Goal: Communication & Community: Answer question/provide support

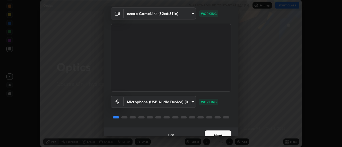
scroll to position [28, 0]
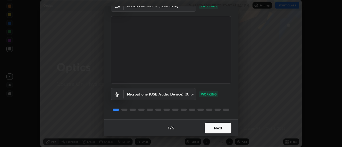
click at [212, 128] on button "Next" at bounding box center [218, 128] width 27 height 11
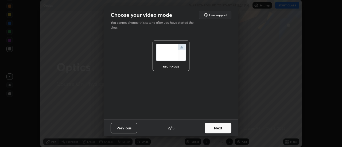
click at [211, 129] on button "Next" at bounding box center [218, 128] width 27 height 11
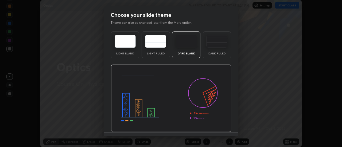
click at [210, 130] on img at bounding box center [171, 99] width 121 height 68
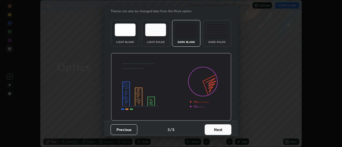
scroll to position [13, 0]
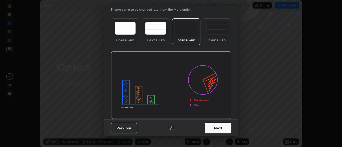
click at [211, 130] on button "Next" at bounding box center [218, 128] width 27 height 11
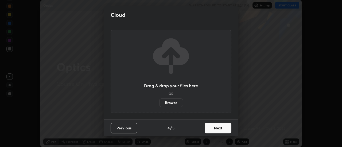
scroll to position [0, 0]
click at [212, 128] on button "Next" at bounding box center [218, 128] width 27 height 11
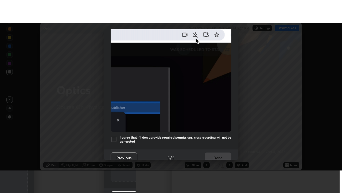
scroll to position [137, 0]
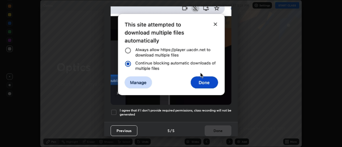
click at [115, 110] on div at bounding box center [114, 112] width 6 height 6
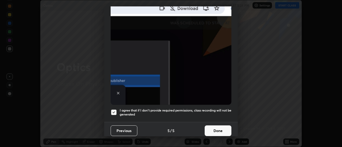
click at [210, 128] on button "Done" at bounding box center [218, 131] width 27 height 11
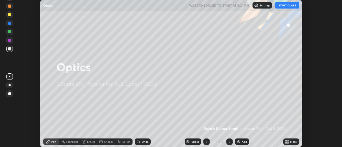
click at [290, 142] on div "More" at bounding box center [292, 142] width 16 height 6
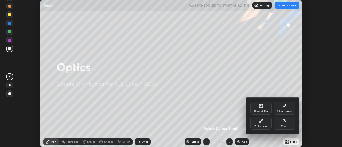
click at [262, 122] on icon at bounding box center [261, 121] width 4 height 4
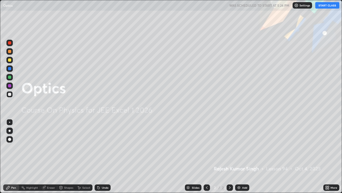
scroll to position [193, 342]
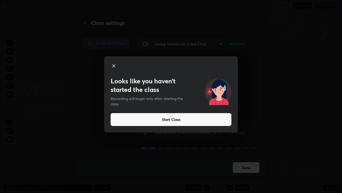
click at [173, 120] on button "Start Class" at bounding box center [171, 119] width 121 height 13
click at [176, 119] on button "Start Class" at bounding box center [171, 119] width 121 height 13
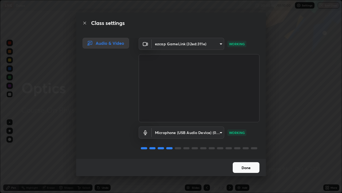
click at [241, 147] on button "Done" at bounding box center [246, 167] width 27 height 11
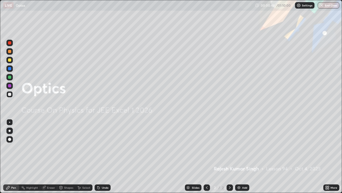
click at [240, 147] on img at bounding box center [239, 187] width 4 height 4
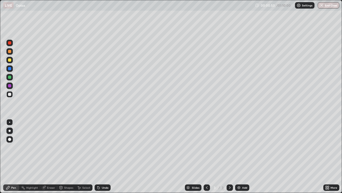
click at [10, 131] on div at bounding box center [9, 130] width 6 height 6
click at [51, 147] on div "Eraser" at bounding box center [51, 187] width 8 height 3
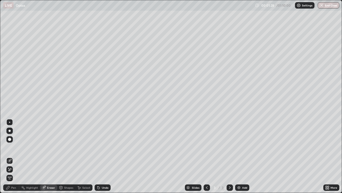
click at [12, 147] on icon at bounding box center [9, 169] width 4 height 5
click at [13, 147] on div "Pen" at bounding box center [13, 187] width 5 height 3
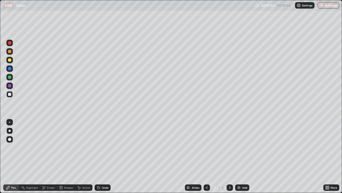
click at [213, 10] on div "LIVE Optics" at bounding box center [128, 5] width 250 height 11
click at [104, 147] on div "Undo" at bounding box center [105, 187] width 7 height 3
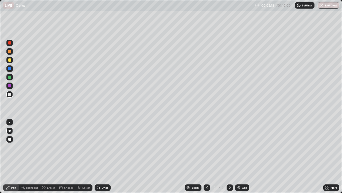
click at [103, 147] on div "Undo" at bounding box center [105, 187] width 7 height 3
click at [102, 147] on div "Undo" at bounding box center [105, 187] width 7 height 3
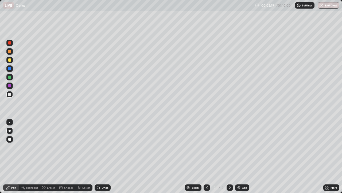
click at [103, 147] on div "Undo" at bounding box center [105, 187] width 7 height 3
click at [104, 147] on div "Undo" at bounding box center [105, 187] width 7 height 3
click at [10, 76] on div at bounding box center [9, 76] width 3 height 3
click at [9, 147] on div at bounding box center [9, 150] width 9 height 64
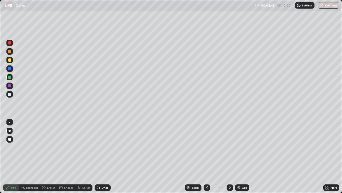
click at [10, 59] on div at bounding box center [9, 59] width 3 height 3
click at [238, 147] on img at bounding box center [239, 187] width 4 height 4
click at [205, 147] on icon at bounding box center [207, 187] width 4 height 4
click at [102, 147] on div "Undo" at bounding box center [105, 187] width 7 height 3
click at [242, 147] on div "Add" at bounding box center [242, 187] width 14 height 6
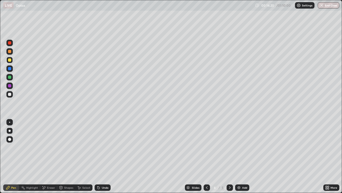
click at [230, 147] on icon at bounding box center [230, 187] width 4 height 4
click at [206, 147] on icon at bounding box center [207, 187] width 2 height 3
click at [207, 147] on icon at bounding box center [207, 187] width 2 height 3
click at [230, 147] on icon at bounding box center [230, 187] width 4 height 4
click at [52, 147] on div "Eraser" at bounding box center [48, 187] width 17 height 6
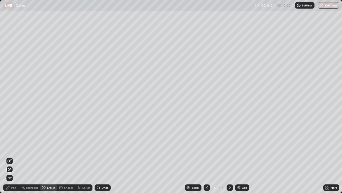
click at [13, 147] on div "Pen" at bounding box center [13, 187] width 5 height 3
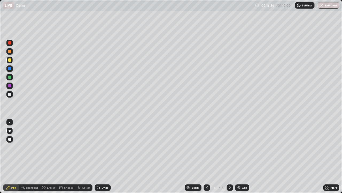
click at [206, 147] on div at bounding box center [207, 187] width 6 height 6
click at [230, 147] on icon at bounding box center [230, 187] width 4 height 4
click at [50, 147] on div "Eraser" at bounding box center [51, 187] width 8 height 3
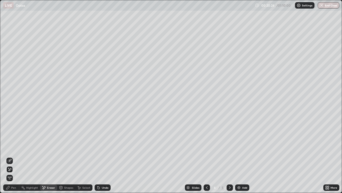
click at [10, 147] on icon at bounding box center [9, 160] width 4 height 4
click at [9, 147] on icon at bounding box center [8, 167] width 1 height 1
click at [13, 147] on div "Pen" at bounding box center [13, 187] width 5 height 3
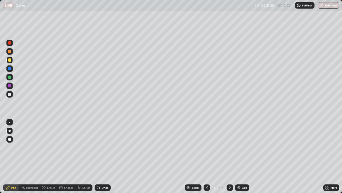
click at [10, 93] on div at bounding box center [9, 94] width 3 height 3
click at [52, 147] on div "Eraser" at bounding box center [48, 187] width 17 height 6
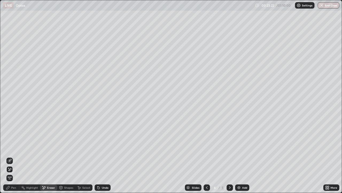
click at [14, 147] on div "Pen" at bounding box center [13, 187] width 5 height 3
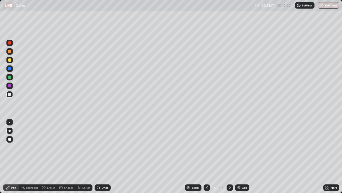
click at [48, 147] on div "Eraser" at bounding box center [51, 187] width 8 height 3
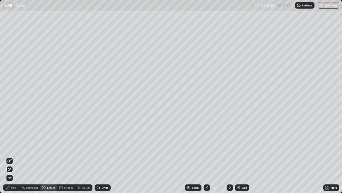
click at [15, 147] on div "Pen" at bounding box center [13, 187] width 5 height 3
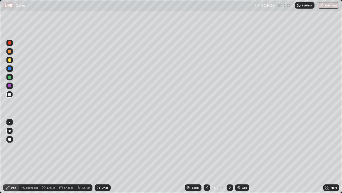
click at [47, 147] on div "Eraser" at bounding box center [48, 187] width 17 height 6
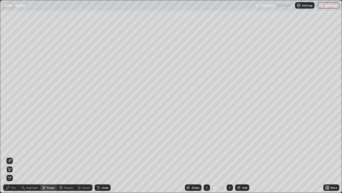
click at [14, 147] on div "Pen" at bounding box center [13, 187] width 5 height 3
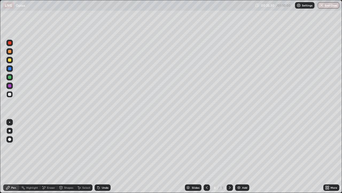
click at [47, 147] on div "Eraser" at bounding box center [51, 187] width 8 height 3
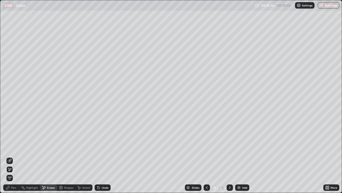
click at [13, 147] on div "Pen" at bounding box center [13, 187] width 5 height 3
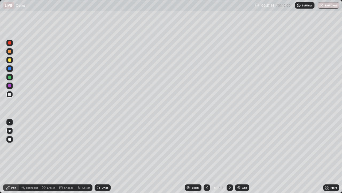
click at [240, 147] on img at bounding box center [239, 187] width 4 height 4
click at [50, 147] on div "Eraser" at bounding box center [48, 187] width 17 height 6
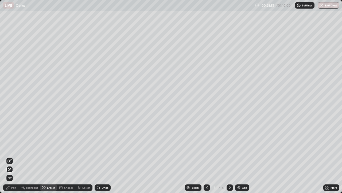
click at [11, 147] on icon at bounding box center [9, 160] width 4 height 4
click at [15, 147] on div "Pen" at bounding box center [13, 187] width 5 height 3
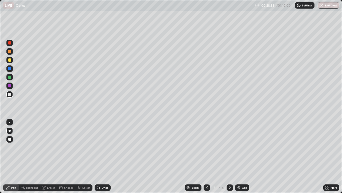
click at [49, 147] on div "Eraser" at bounding box center [51, 187] width 8 height 3
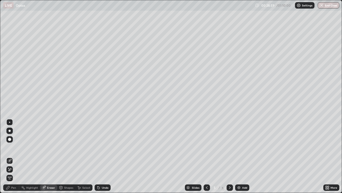
click at [10, 147] on icon at bounding box center [9, 169] width 4 height 5
click at [12, 147] on div "Pen" at bounding box center [11, 187] width 16 height 6
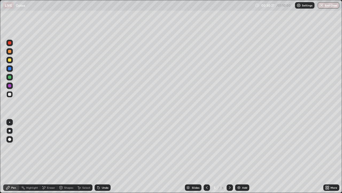
click at [241, 147] on div "Add" at bounding box center [242, 187] width 14 height 6
click at [207, 147] on icon at bounding box center [207, 187] width 4 height 4
click at [230, 147] on icon at bounding box center [230, 187] width 4 height 4
click at [51, 147] on div "Eraser" at bounding box center [51, 187] width 8 height 3
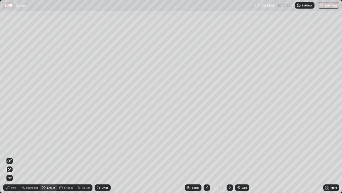
click at [230, 147] on icon at bounding box center [230, 187] width 4 height 4
click at [206, 147] on icon at bounding box center [207, 187] width 4 height 4
click at [229, 147] on icon at bounding box center [230, 187] width 4 height 4
click at [13, 147] on div "Pen" at bounding box center [13, 187] width 5 height 3
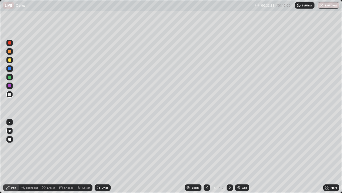
click at [54, 147] on div "Eraser" at bounding box center [51, 187] width 8 height 3
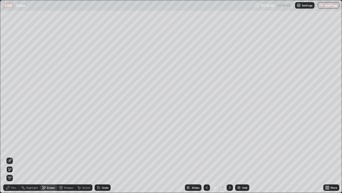
click at [103, 147] on div "Undo" at bounding box center [105, 187] width 7 height 3
click at [102, 147] on div "Undo" at bounding box center [105, 187] width 7 height 3
click at [102, 147] on div "Undo" at bounding box center [103, 187] width 16 height 6
click at [104, 147] on div "Undo" at bounding box center [105, 187] width 7 height 3
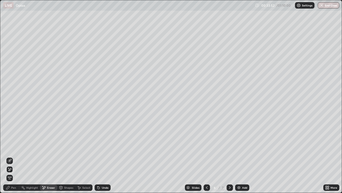
click at [14, 147] on div "Pen" at bounding box center [13, 187] width 5 height 3
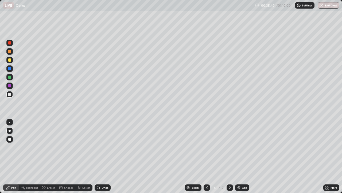
click at [104, 147] on div "Undo" at bounding box center [105, 187] width 7 height 3
click at [103, 147] on div "Undo" at bounding box center [105, 187] width 7 height 3
click at [108, 147] on div "Undo" at bounding box center [103, 187] width 16 height 6
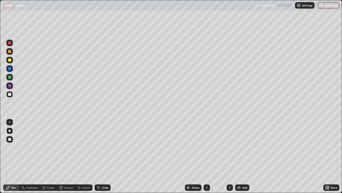
click at [10, 60] on div at bounding box center [9, 59] width 3 height 3
click at [243, 147] on div "Add" at bounding box center [244, 187] width 5 height 3
click at [239, 147] on img at bounding box center [239, 187] width 4 height 4
click at [10, 93] on div at bounding box center [9, 94] width 3 height 3
click at [104, 147] on div "Undo" at bounding box center [105, 187] width 7 height 3
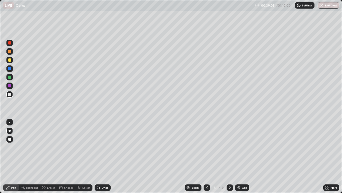
click at [104, 147] on div "Undo" at bounding box center [105, 187] width 7 height 3
click at [104, 147] on div "Undo" at bounding box center [103, 187] width 16 height 6
click at [244, 147] on div "Add" at bounding box center [244, 187] width 5 height 3
click at [10, 59] on div at bounding box center [9, 59] width 3 height 3
click at [49, 147] on div "Eraser" at bounding box center [51, 187] width 8 height 3
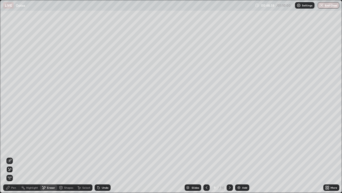
click at [11, 147] on div "Pen" at bounding box center [11, 187] width 16 height 6
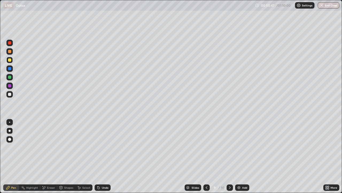
click at [11, 94] on div at bounding box center [9, 94] width 3 height 3
click at [327, 147] on div "More" at bounding box center [332, 187] width 16 height 6
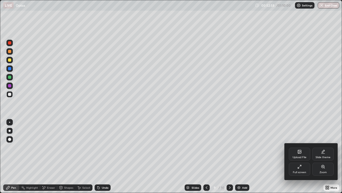
click at [241, 147] on div at bounding box center [171, 96] width 342 height 193
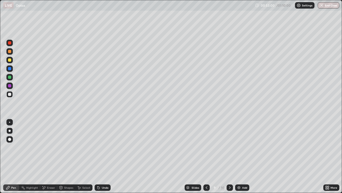
click at [236, 147] on div "Add" at bounding box center [242, 187] width 14 height 6
click at [206, 147] on icon at bounding box center [207, 187] width 4 height 4
click at [207, 147] on div at bounding box center [207, 187] width 6 height 11
click at [239, 147] on img at bounding box center [239, 187] width 4 height 4
click at [206, 147] on icon at bounding box center [207, 187] width 4 height 4
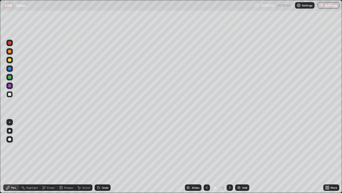
click at [322, 3] on img "button" at bounding box center [322, 5] width 4 height 4
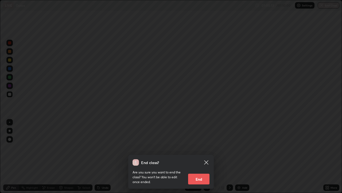
click at [197, 147] on button "End" at bounding box center [198, 178] width 21 height 11
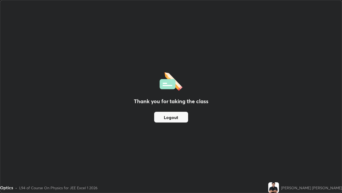
click at [178, 117] on button "Logout" at bounding box center [171, 117] width 34 height 11
